Goal: Transaction & Acquisition: Obtain resource

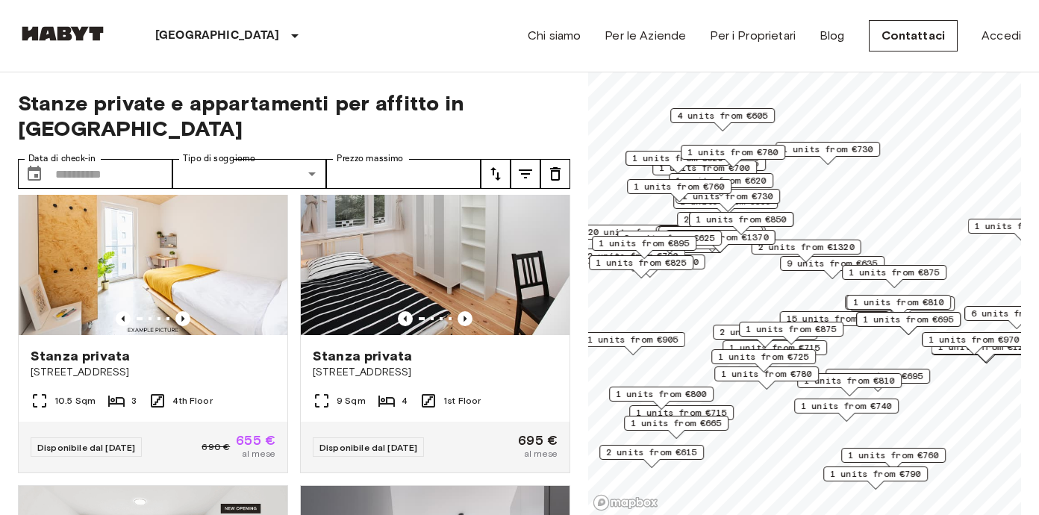
scroll to position [316, 0]
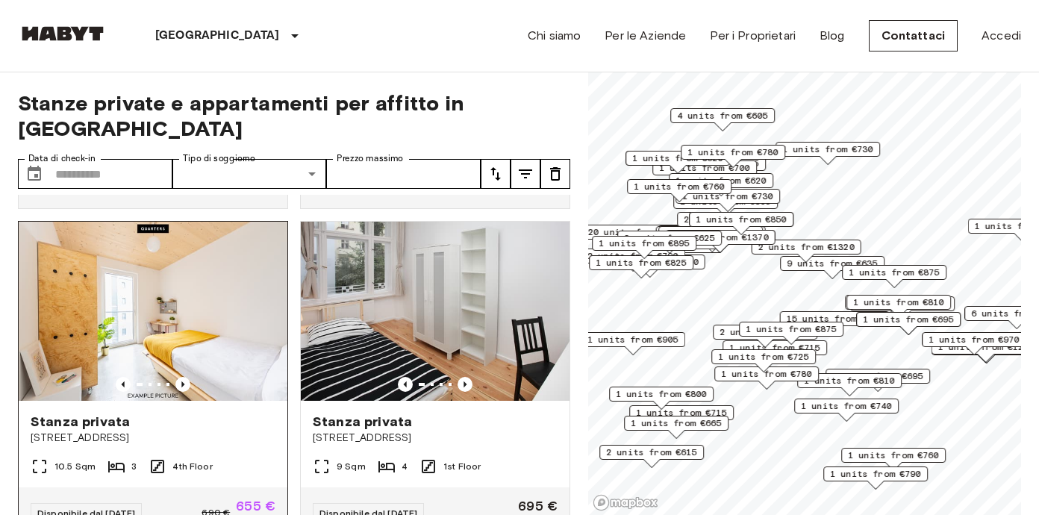
click at [198, 280] on img at bounding box center [153, 311] width 269 height 179
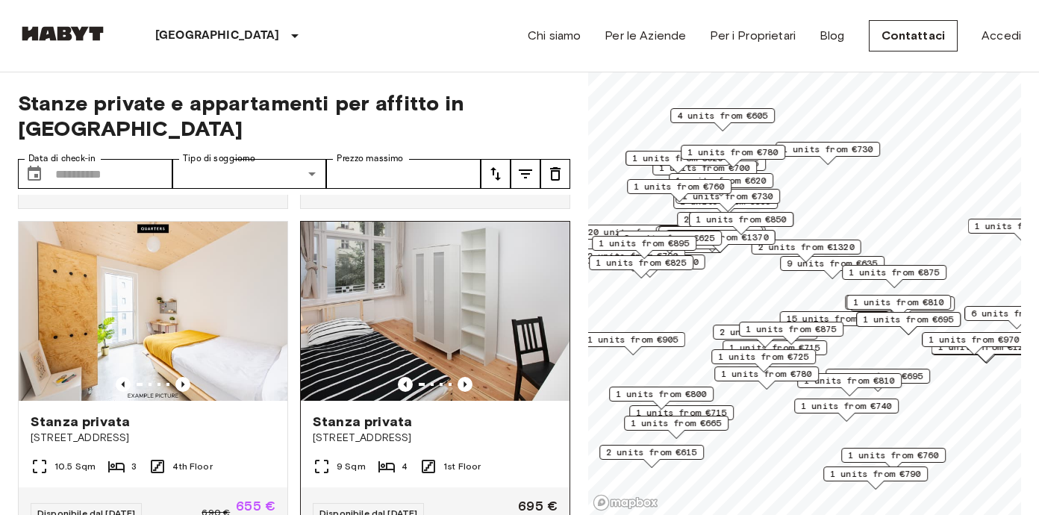
scroll to position [332, 0]
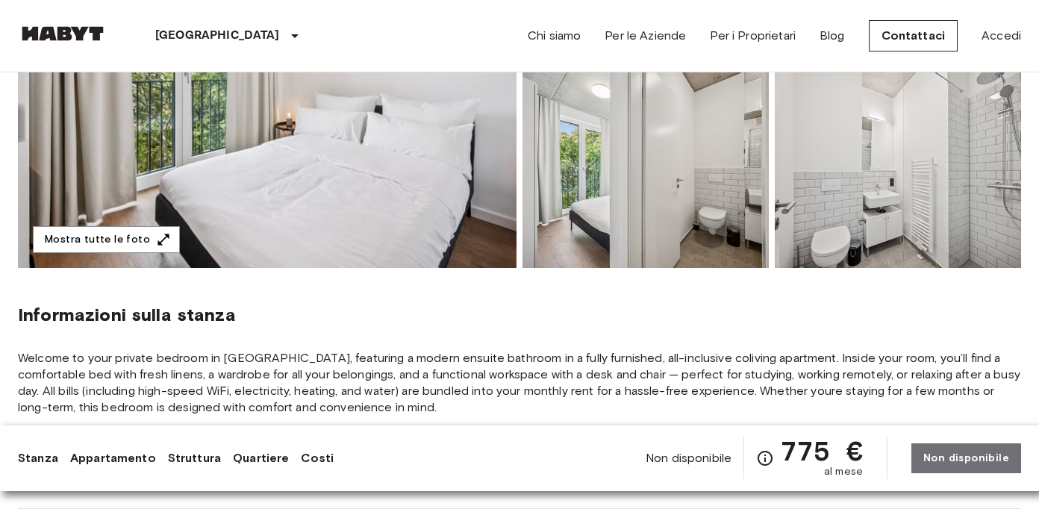
scroll to position [193, 0]
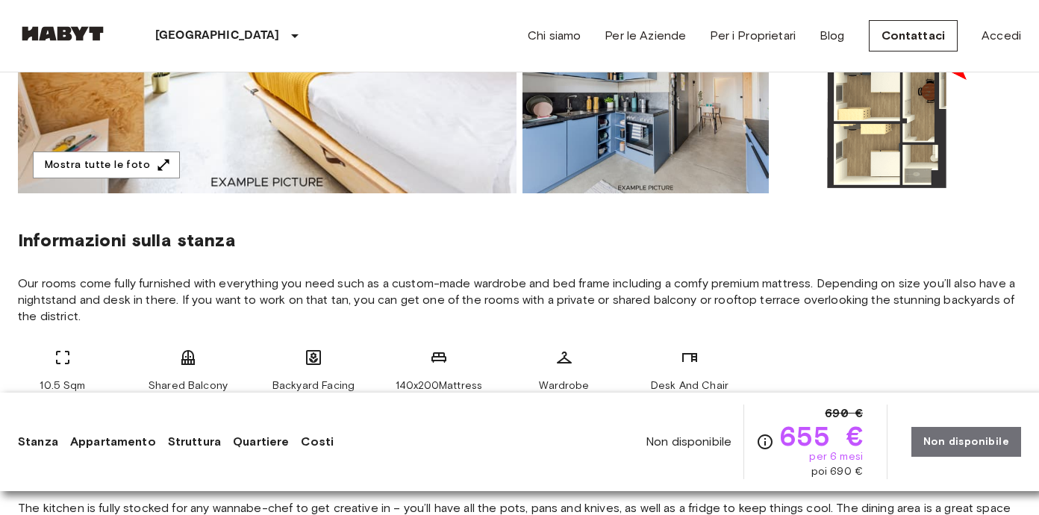
scroll to position [400, 0]
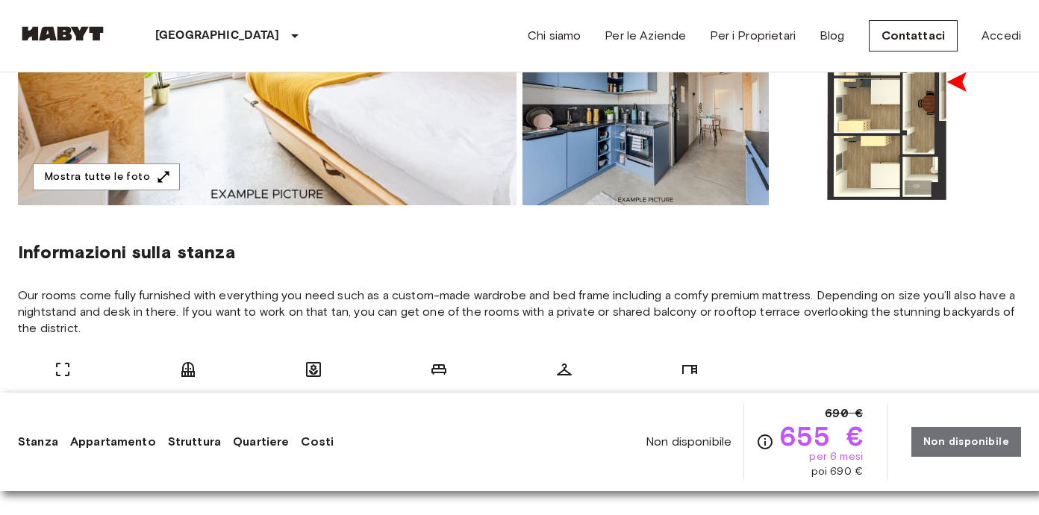
click at [895, 170] on img at bounding box center [898, 108] width 246 height 196
